Goal: Information Seeking & Learning: Learn about a topic

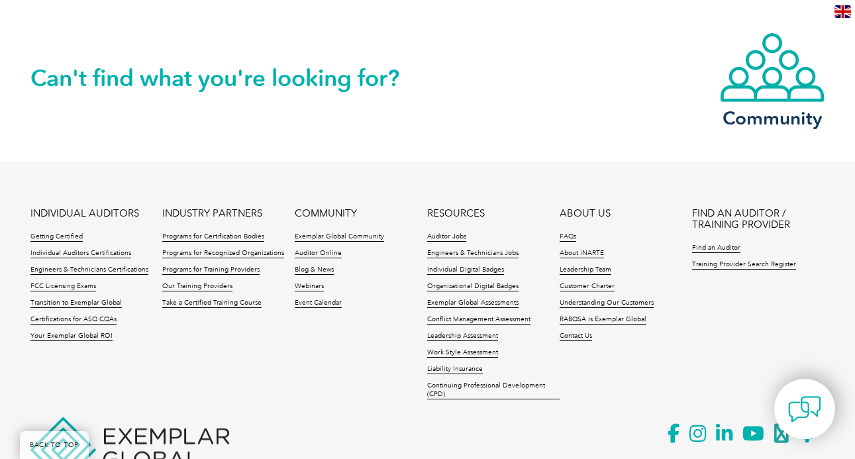
scroll to position [1794, 0]
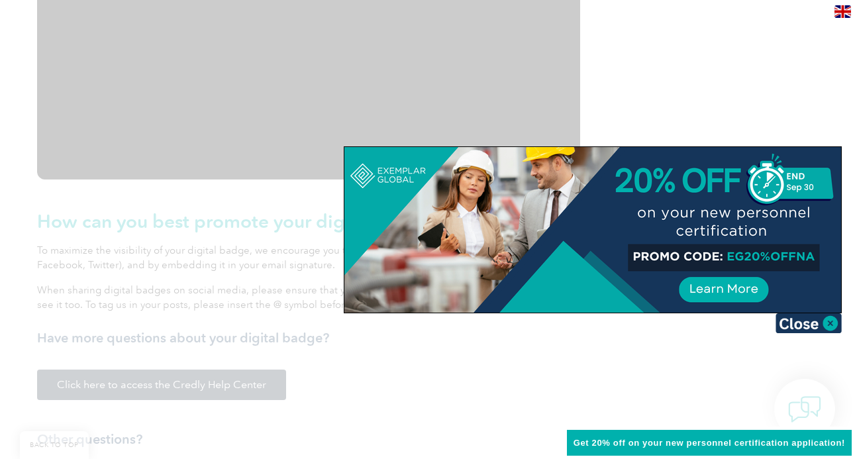
scroll to position [1600, 0]
click at [709, 217] on div at bounding box center [592, 230] width 497 height 166
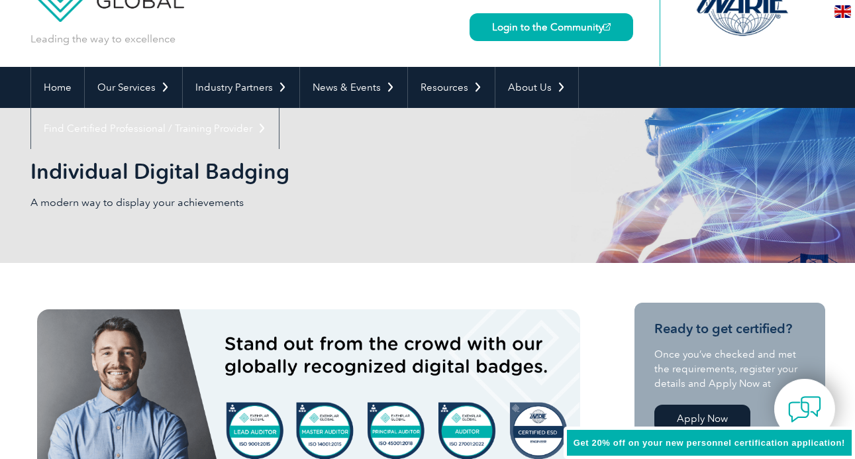
scroll to position [0, 0]
